Goal: Information Seeking & Learning: Check status

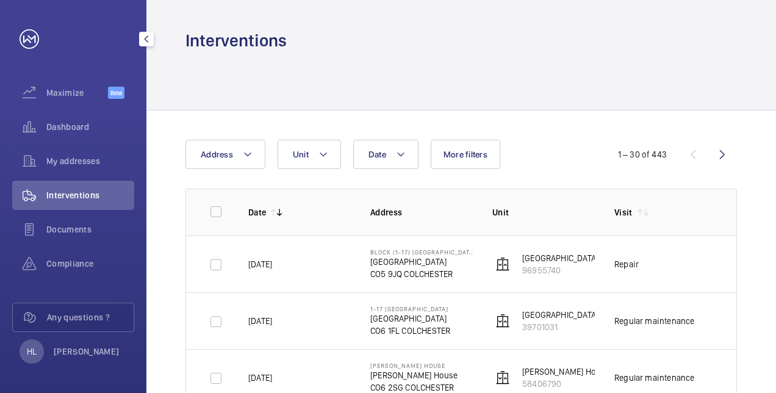
click at [83, 190] on span "Interventions" at bounding box center [90, 195] width 88 height 12
click at [99, 198] on span "Interventions" at bounding box center [90, 195] width 88 height 12
click at [76, 225] on span "Documents" at bounding box center [90, 229] width 88 height 12
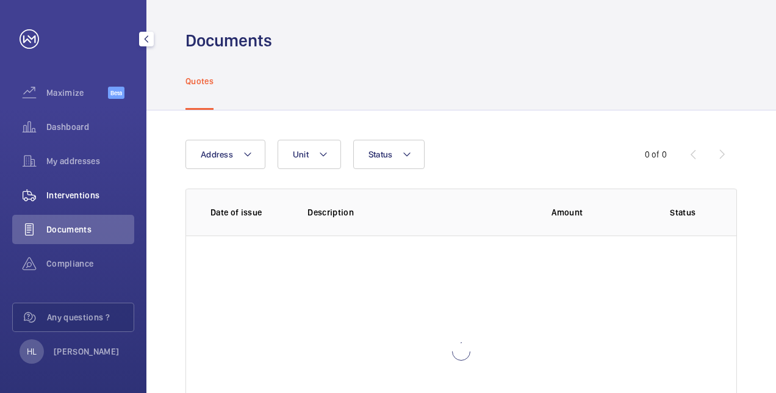
click at [76, 193] on span "Interventions" at bounding box center [90, 195] width 88 height 12
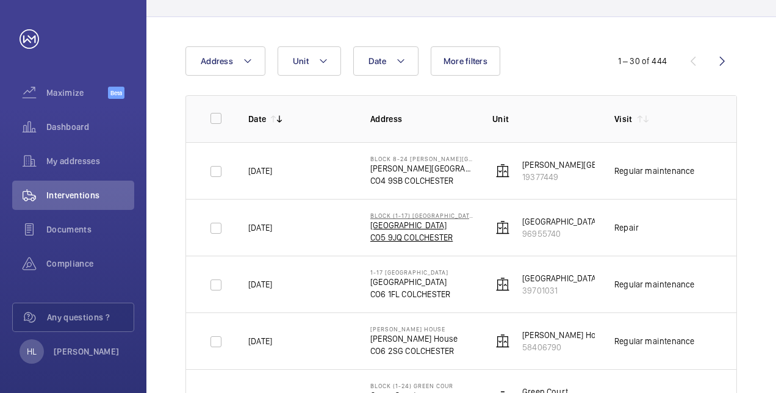
scroll to position [122, 0]
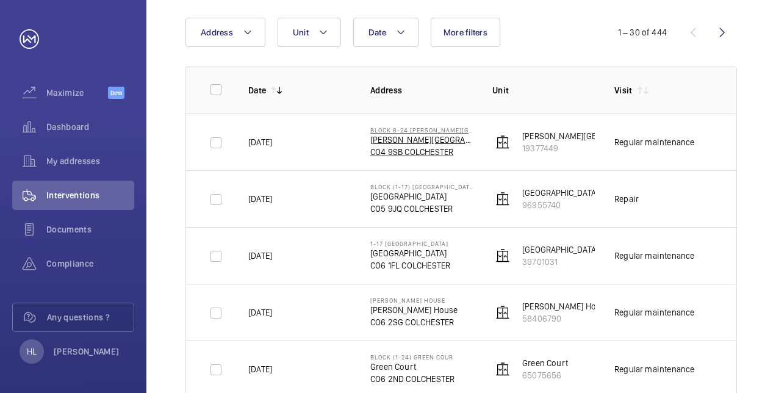
click at [404, 138] on p "[PERSON_NAME][GEOGRAPHIC_DATA][PERSON_NAME]" at bounding box center [421, 140] width 102 height 12
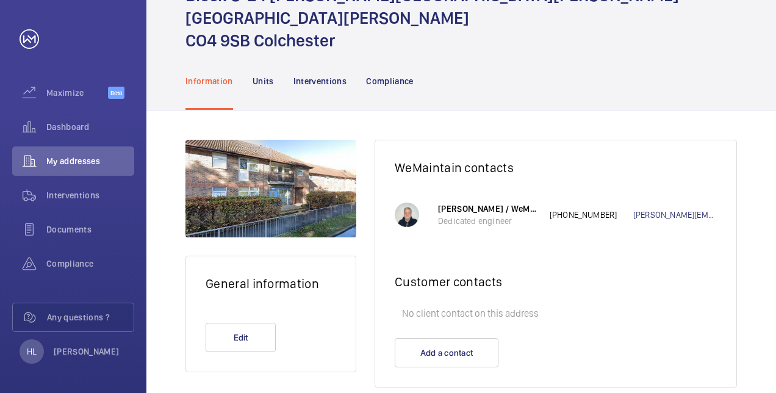
scroll to position [71, 0]
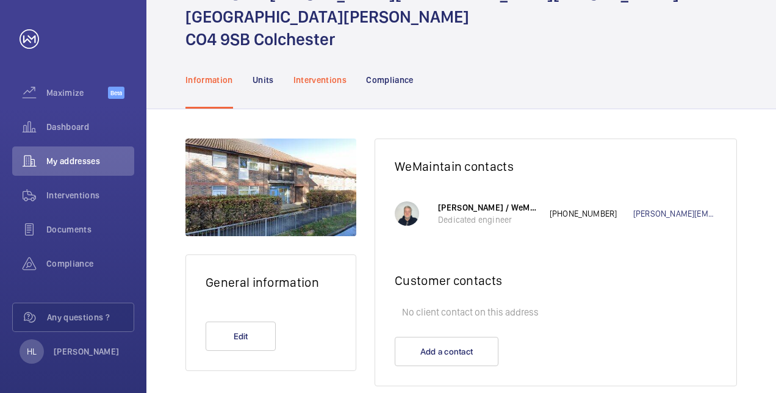
click at [332, 74] on p "Interventions" at bounding box center [320, 80] width 54 height 12
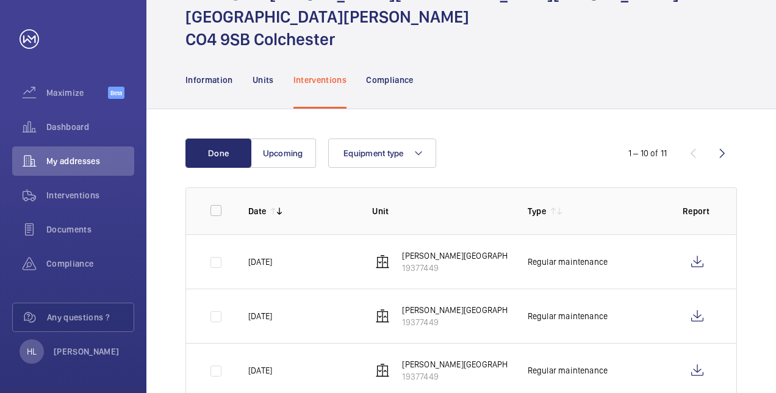
click at [490, 51] on div "Information Units Interventions Compliance" at bounding box center [460, 80] width 551 height 58
